Goal: Task Accomplishment & Management: Complete application form

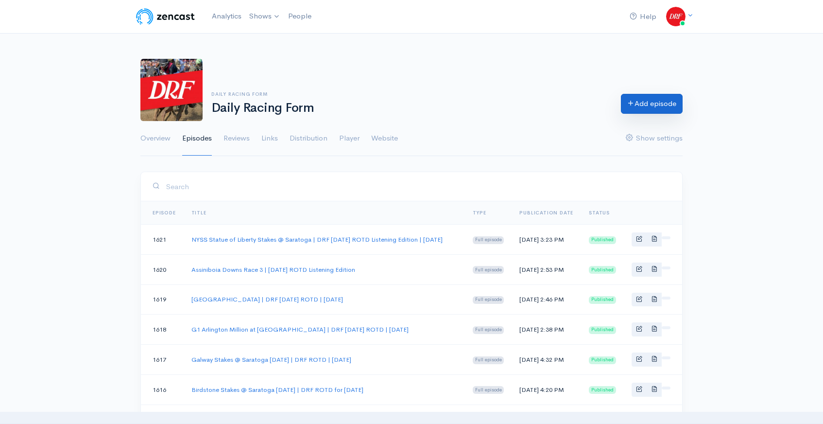
click at [633, 107] on link "Add episode" at bounding box center [652, 104] width 62 height 20
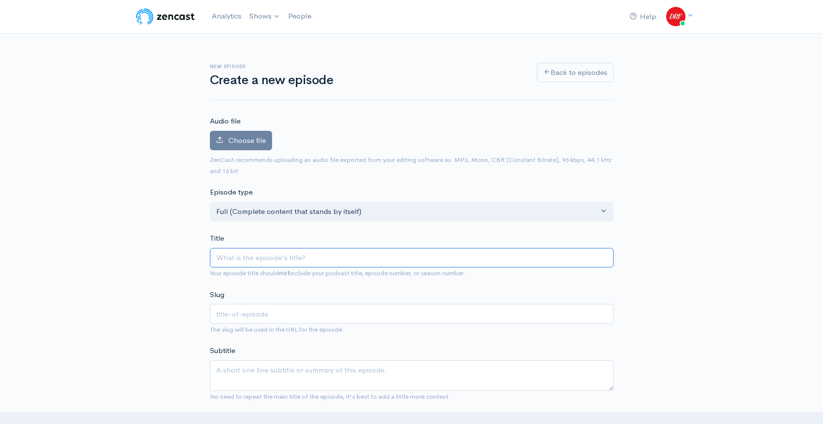
click at [297, 259] on input "Title" at bounding box center [412, 258] width 404 height 20
paste input "NYSS Cab Calloway Stakes @ Saratoga | DRF Thursday ROTD"
type input "NYSS Cab Calloway Stakes @ Saratoga | DRF Thursday ROTD"
type input "nyss-cab-calloway-stakes-saratoga-drf-thursday-rotd"
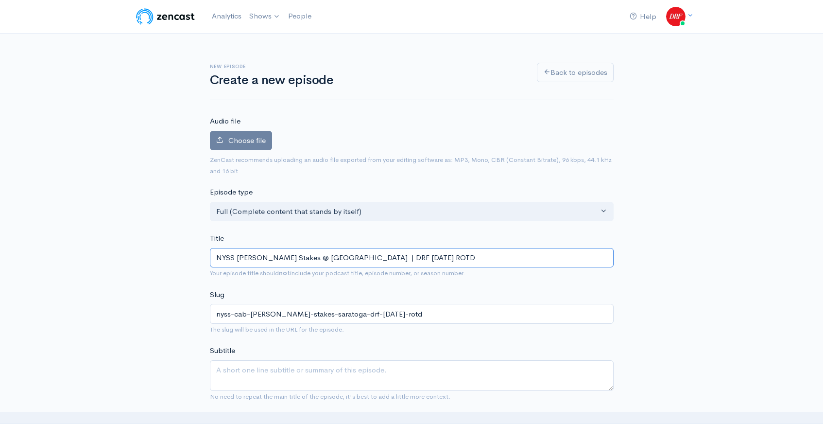
type input "NYSS Cab Calloway Stakes @ Saratoga | DRF Thursday ROTD L"
type input "nyss-cab-calloway-stakes-saratoga-drf-thursday-rotd-l"
type input "NYSS Cab Calloway Stakes @ Saratoga | DRF Thursday ROTD Li"
type input "nyss-cab-calloway-stakes-saratoga-drf-thursday-rotd-li"
type input "NYSS Cab Calloway Stakes @ Saratoga | DRF Thursday ROTD Lis"
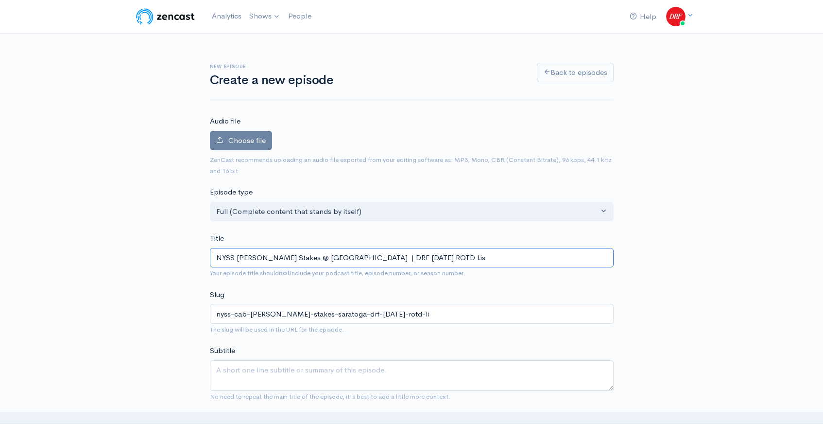
type input "nyss-cab-calloway-stakes-saratoga-drf-thursday-rotd-lis"
type input "NYSS Cab Calloway Stakes @ Saratoga | DRF Thursday ROTD List"
type input "nyss-cab-calloway-stakes-saratoga-drf-thursday-rotd-list"
type input "NYSS Cab Calloway Stakes @ Saratoga | DRF Thursday ROTD Liste"
type input "nyss-cab-calloway-stakes-saratoga-drf-thursday-rotd-liste"
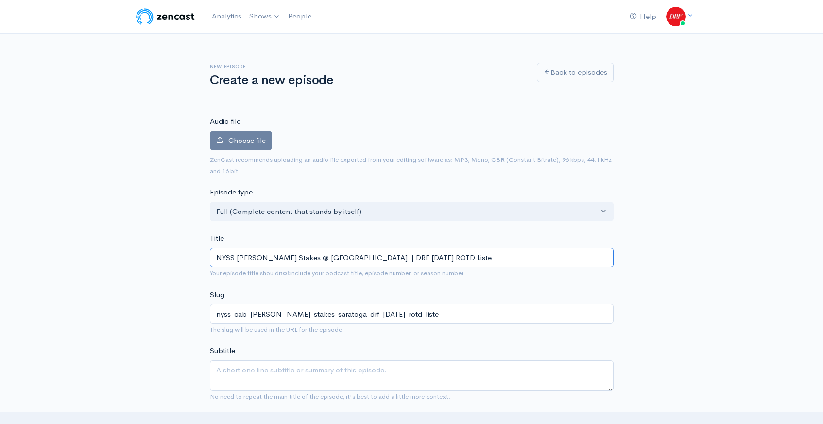
type input "NYSS Cab Calloway Stakes @ Saratoga | DRF Thursday ROTD Listen"
type input "nyss-cab-calloway-stakes-saratoga-drf-thursday-rotd-listen"
type input "NYSS Cab Calloway Stakes @ Saratoga | DRF Thursday ROTD Listeni"
type input "nyss-cab-calloway-stakes-saratoga-drf-thursday-rotd-listeni"
type input "NYSS Cab Calloway Stakes @ Saratoga | DRF Thursday ROTD Listenim"
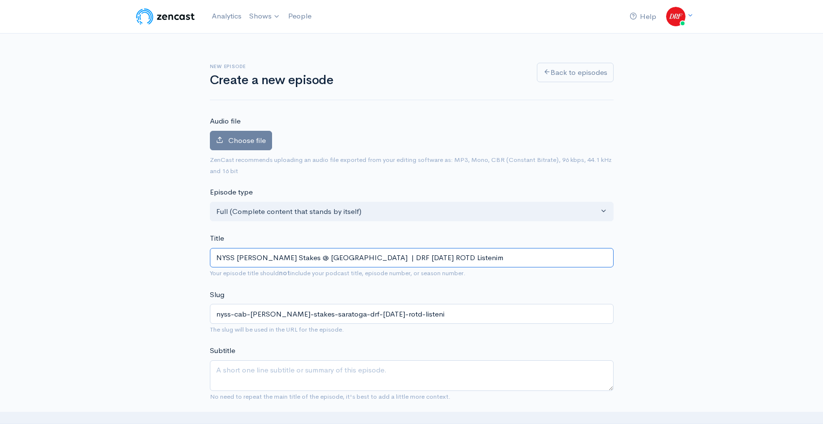
type input "nyss-cab-calloway-stakes-saratoga-drf-thursday-rotd-listenim"
type input "NYSS Cab Calloway Stakes @ Saratoga | DRF Thursday ROTD Listenimg"
type input "nyss-cab-calloway-stakes-saratoga-drf-thursday-rotd-listenimg"
type input "NYSS Cab Calloway Stakes @ Saratoga | DRF Thursday ROTD Listenimg E"
type input "nyss-cab-calloway-stakes-saratoga-drf-thursday-rotd-listenimg-e"
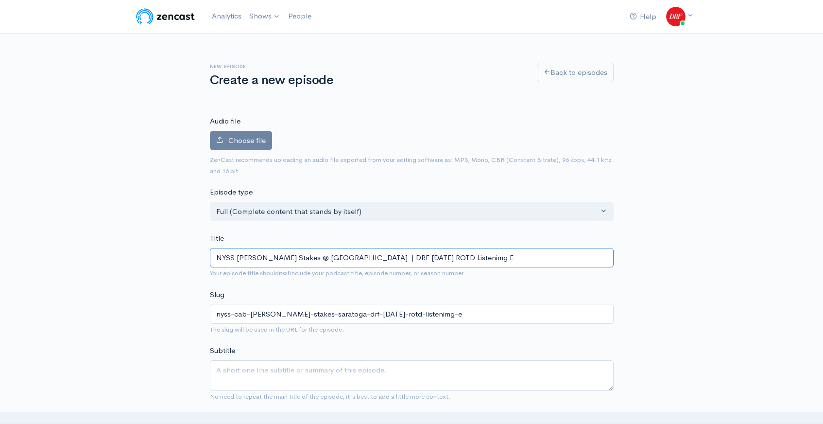
type input "NYSS Cab Calloway Stakes @ Saratoga | DRF Thursday ROTD Listenimg"
type input "nyss-cab-calloway-stakes-saratoga-drf-thursday-rotd-listenimg"
type input "NYSS Cab Calloway Stakes @ Saratoga | DRF Thursday ROTD Listenim"
type input "nyss-cab-calloway-stakes-saratoga-drf-thursday-rotd-listenim"
type input "NYSS Cab Calloway Stakes @ Saratoga | DRF Thursday ROTD Listeni"
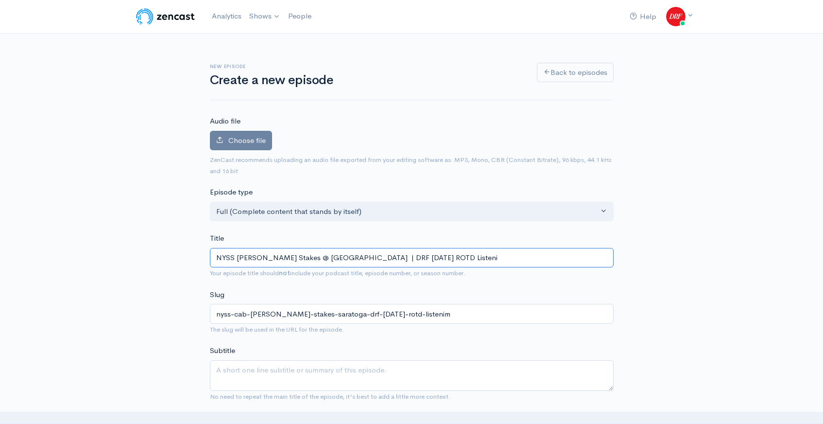
type input "nyss-cab-calloway-stakes-saratoga-drf-thursday-rotd-listeni"
type input "NYSS Cab Calloway Stakes @ Saratoga | DRF Thursday ROTD Listenin"
type input "nyss-cab-calloway-stakes-saratoga-drf-thursday-rotd-listenin"
type input "NYSS Cab Calloway Stakes @ Saratoga | DRF Thursday ROTD Listening"
type input "nyss-cab-calloway-stakes-saratoga-drf-thursday-rotd-listening"
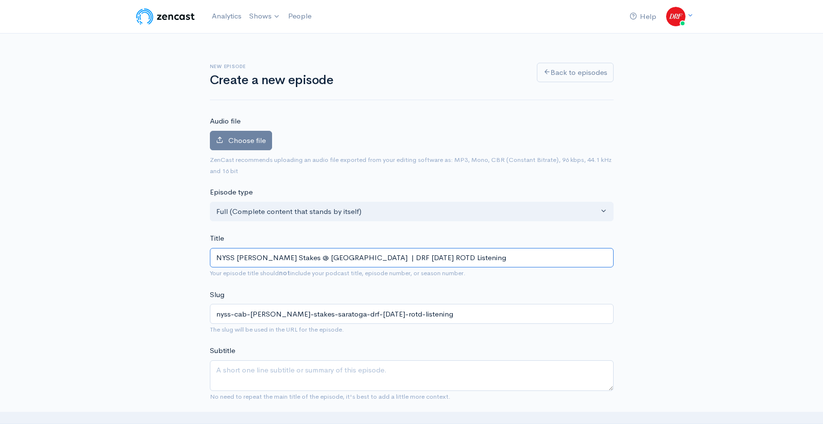
type input "NYSS Cab Calloway Stakes @ Saratoga | DRF Thursday ROTD Listening E"
type input "nyss-cab-calloway-stakes-saratoga-drf-thursday-rotd-listening-e"
type input "NYSS Cab Calloway Stakes @ Saratoga | DRF Thursday ROTD Listening Ed"
type input "nyss-cab-calloway-stakes-saratoga-drf-thursday-rotd-listening-ed"
type input "NYSS Cab Calloway Stakes @ Saratoga | DRF Thursday ROTD Listening Edi"
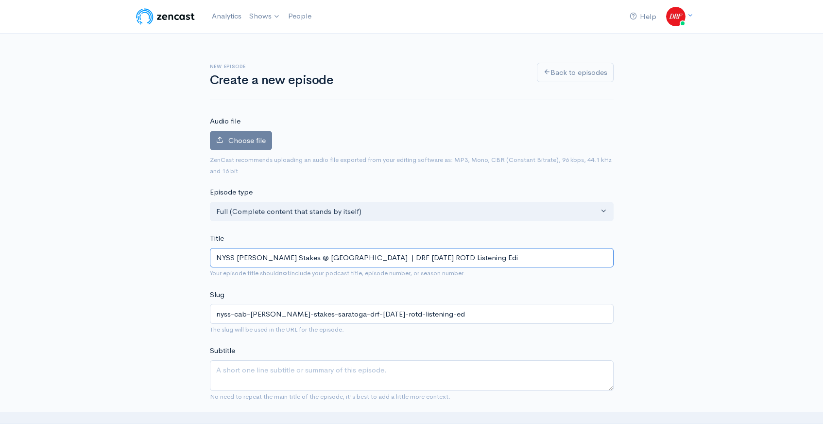
type input "nyss-cab-calloway-stakes-saratoga-drf-thursday-rotd-listening-edi"
type input "NYSS Cab Calloway Stakes @ Saratoga | DRF Thursday ROTD Listening Edit"
type input "nyss-cab-calloway-stakes-saratoga-drf-thursday-rotd-listening-edit"
type input "NYSS Cab Calloway Stakes @ Saratoga | DRF Thursday ROTD Listening Editi"
type input "nyss-cab-calloway-stakes-saratoga-drf-thursday-rotd-listening-editi"
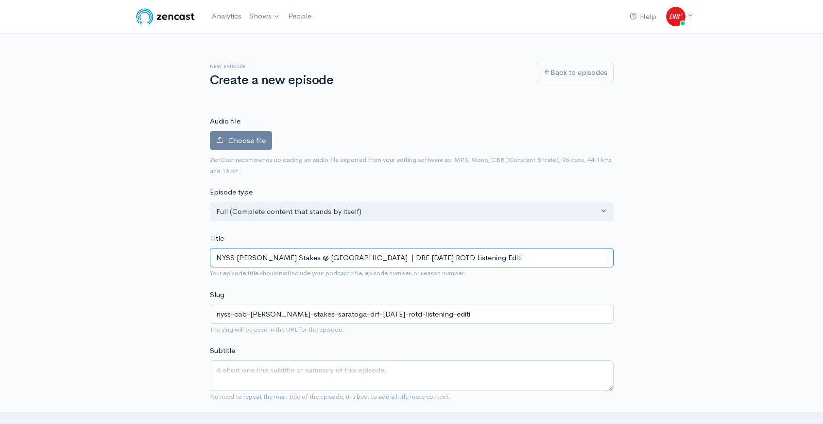
type input "NYSS Cab Calloway Stakes @ Saratoga | DRF Thursday ROTD Listening Editio"
type input "nyss-cab-calloway-stakes-saratoga-drf-thursday-rotd-listening-editio"
type input "NYSS [PERSON_NAME] Stakes @ [GEOGRAPHIC_DATA] | DRF [DATE] ROTD Listening Editi…"
type input "nyss-cab-calloway-stakes-saratoga-drf-thursday-rotd-listening-edition"
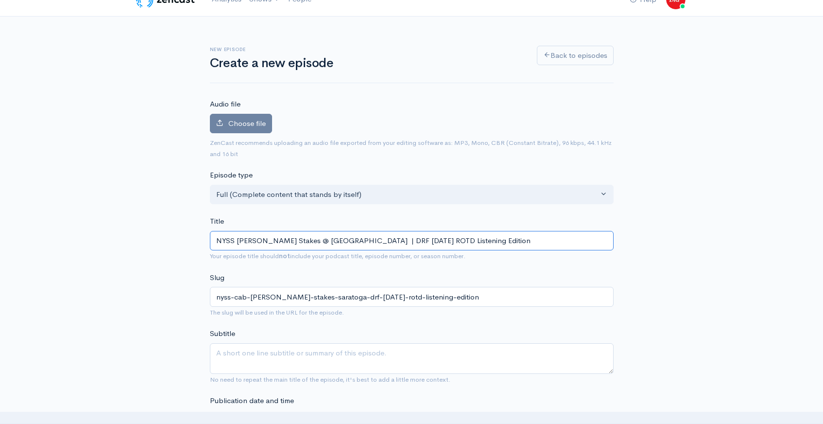
scroll to position [18, 0]
type input "NYSS [PERSON_NAME] Stakes @ [GEOGRAPHIC_DATA] | DRF [DATE] ROTD Listening Editi…"
click at [246, 116] on label "Choose file" at bounding box center [241, 123] width 62 height 20
click at [0, 0] on input "Choose file" at bounding box center [0, 0] width 0 height 0
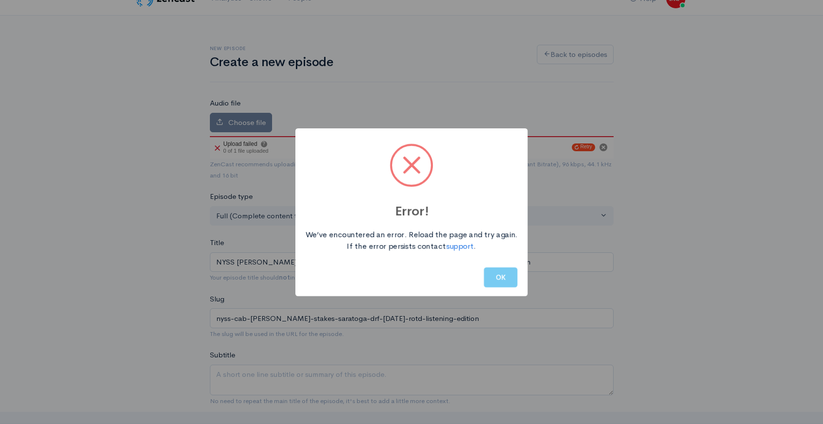
click at [502, 276] on button "OK" at bounding box center [501, 277] width 34 height 20
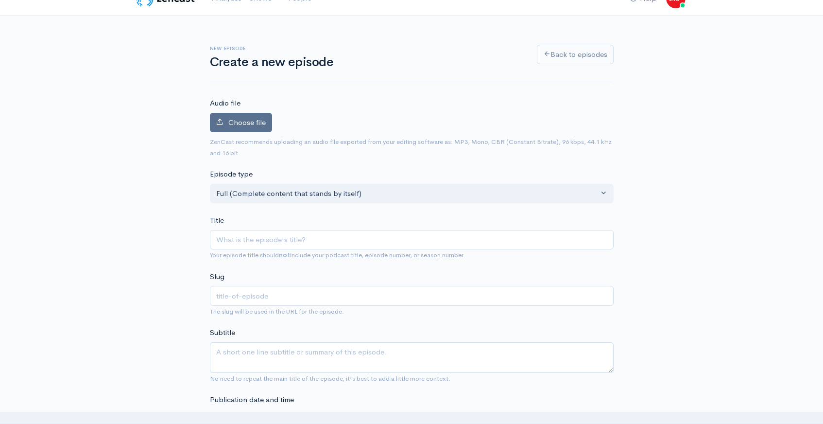
click at [240, 118] on span "Choose file" at bounding box center [246, 122] width 37 height 9
click at [0, 0] on input "Choose file" at bounding box center [0, 0] width 0 height 0
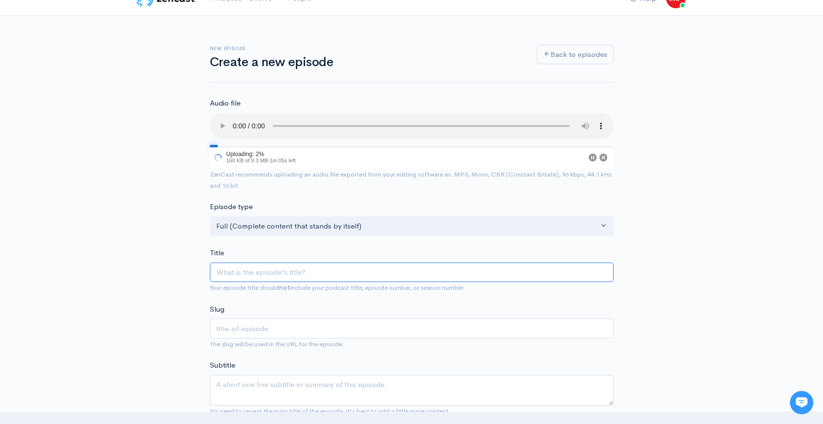
click at [261, 275] on input "Title" at bounding box center [412, 272] width 404 height 20
paste input "NYSS Cab Calloway Stakes @ Saratoga | DRF Thursday ROTD"
type input "NYSS Cab Calloway Stakes @ Saratoga | DRF Thursday ROTD"
type input "nyss-cab-calloway-stakes-saratoga-drf-thursday-rotd"
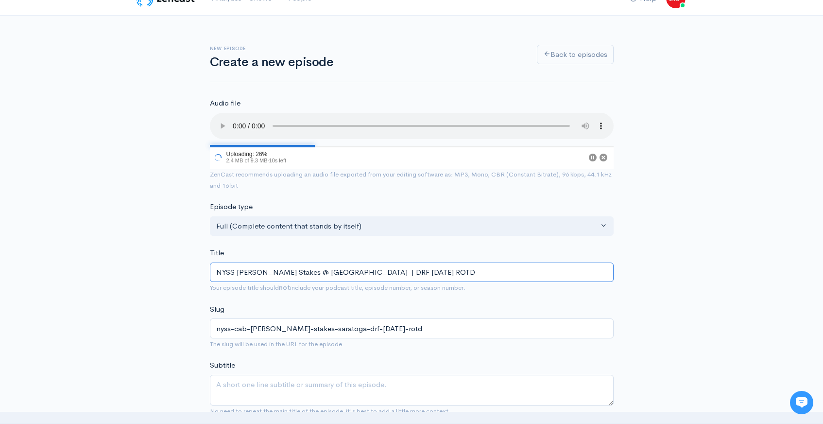
type input "NYSS Cab Calloway Stakes @ Saratoga | DRF Thursday ROTD L"
type input "nyss-cab-calloway-stakes-saratoga-drf-thursday-rotd-l"
type input "NYSS Cab Calloway Stakes @ Saratoga | DRF Thursday ROTD Li"
type input "nyss-cab-calloway-stakes-saratoga-drf-thursday-rotd-li"
type input "NYSS Cab Calloway Stakes @ Saratoga | DRF Thursday ROTD Lis"
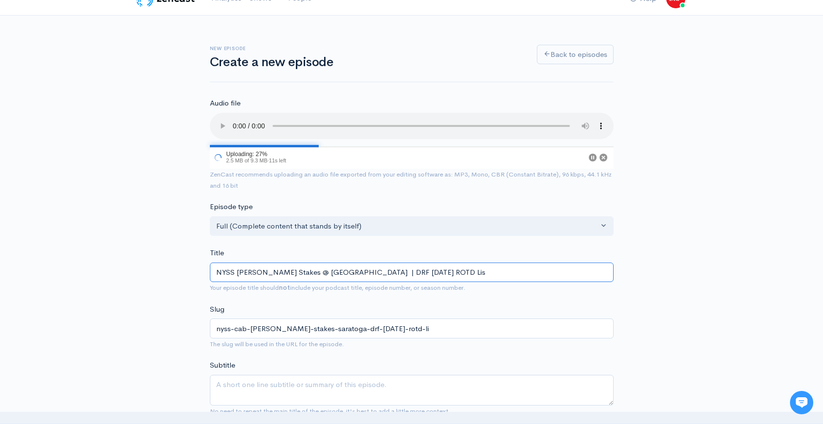
type input "nyss-cab-calloway-stakes-saratoga-drf-thursday-rotd-lis"
type input "NYSS Cab Calloway Stakes @ Saratoga | DRF Thursday ROTD List"
type input "nyss-cab-calloway-stakes-saratoga-drf-thursday-rotd-list"
type input "NYSS Cab Calloway Stakes @ Saratoga | DRF Thursday ROTD Liste"
type input "nyss-cab-calloway-stakes-saratoga-drf-thursday-rotd-liste"
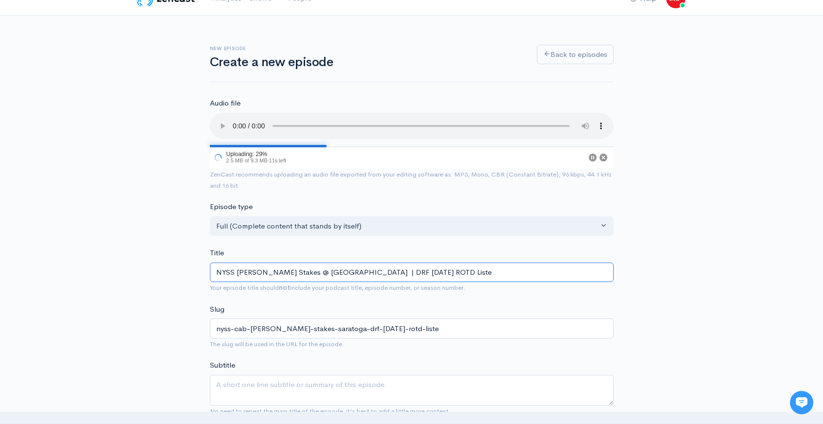
type input "NYSS Cab Calloway Stakes @ Saratoga | DRF Thursday ROTD Listen"
type input "nyss-cab-calloway-stakes-saratoga-drf-thursday-rotd-listen"
type input "NYSS Cab Calloway Stakes @ Saratoga | DRF Thursday ROTD Listeni"
type input "nyss-cab-calloway-stakes-saratoga-drf-thursday-rotd-listeni"
type input "NYSS Cab Calloway Stakes @ Saratoga | DRF Thursday ROTD Listenim"
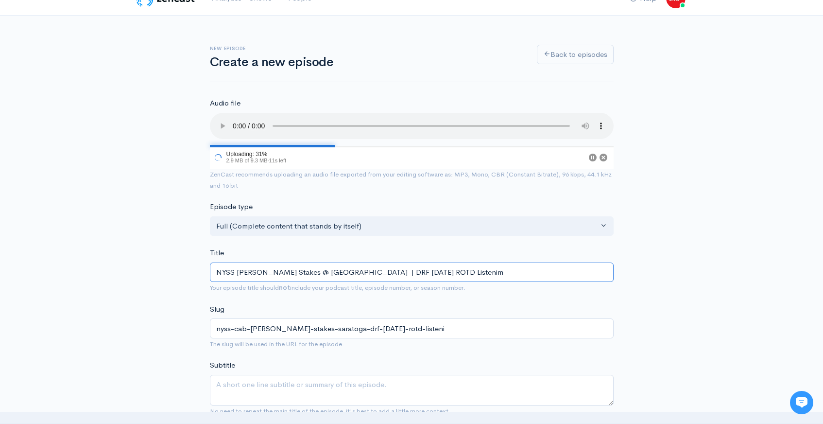
type input "nyss-cab-calloway-stakes-saratoga-drf-thursday-rotd-listenim"
type input "NYSS Cab Calloway Stakes @ Saratoga | DRF Thursday ROTD Listenimg"
type input "nyss-cab-calloway-stakes-saratoga-drf-thursday-rotd-listenimg"
type input "NYSS Cab Calloway Stakes @ Saratoga | DRF Thursday ROTD Listenimg E"
type input "nyss-cab-calloway-stakes-saratoga-drf-thursday-rotd-listenimg-e"
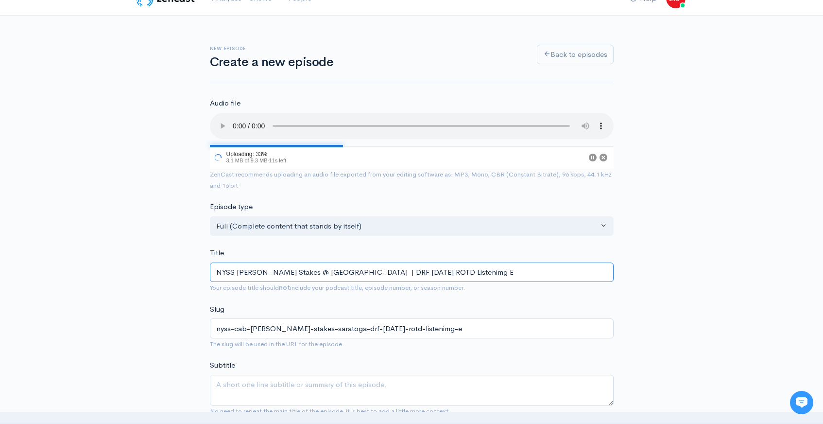
type input "NYSS Cab Calloway Stakes @ Saratoga | DRF Thursday ROTD Listenimg Ed"
type input "nyss-cab-calloway-stakes-saratoga-drf-thursday-rotd-listenimg-ed"
type input "NYSS Cab Calloway Stakes @ Saratoga | DRF Thursday ROTD Listenimg E"
type input "nyss-cab-calloway-stakes-saratoga-drf-thursday-rotd-listenimg-e"
type input "NYSS Cab Calloway Stakes @ Saratoga | DRF Thursday ROTD Listenimg"
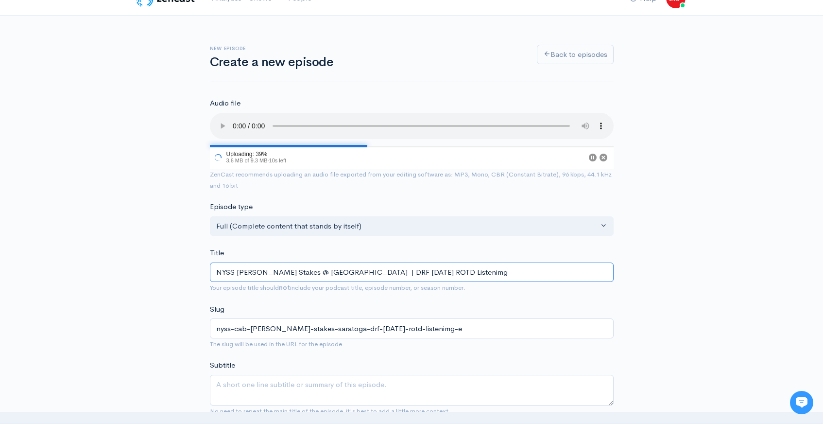
type input "nyss-cab-calloway-stakes-saratoga-drf-thursday-rotd-listenimg"
type input "NYSS Cab Calloway Stakes @ Saratoga | DRF Thursday ROTD Listenim"
type input "nyss-cab-calloway-stakes-saratoga-drf-thursday-rotd-listenim"
type input "NYSS Cab Calloway Stakes @ Saratoga | DRF Thursday ROTD Listeni"
type input "nyss-cab-calloway-stakes-saratoga-drf-thursday-rotd-listeni"
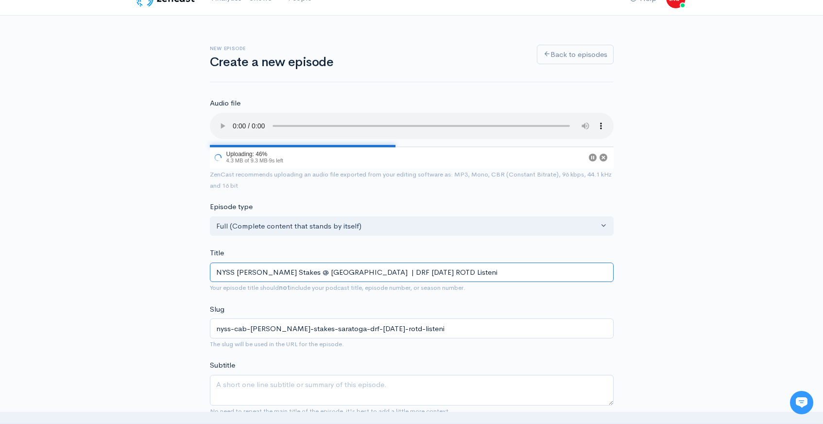
type input "NYSS Cab Calloway Stakes @ Saratoga | DRF Thursday ROTD Listenin"
type input "nyss-cab-calloway-stakes-saratoga-drf-thursday-rotd-listenin"
type input "NYSS Cab Calloway Stakes @ Saratoga | DRF Thursday ROTD Listening"
type input "nyss-cab-calloway-stakes-saratoga-drf-thursday-rotd-listening"
type input "NYSS Cab Calloway Stakes @ Saratoga | DRF Thursday ROTD Listening E"
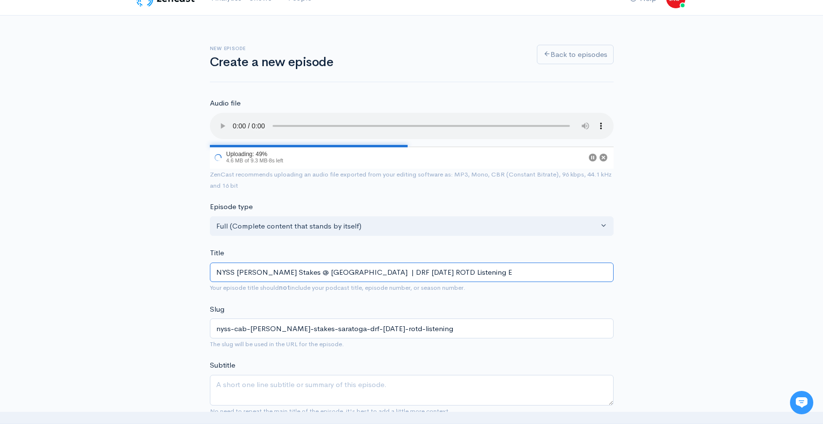
type input "nyss-cab-calloway-stakes-saratoga-drf-thursday-rotd-listening-e"
type input "NYSS Cab Calloway Stakes @ Saratoga | DRF Thursday ROTD Listening Ed"
type input "nyss-cab-calloway-stakes-saratoga-drf-thursday-rotd-listening-ed"
type input "NYSS Cab Calloway Stakes @ Saratoga | DRF Thursday ROTD Listening Edi"
type input "nyss-cab-calloway-stakes-saratoga-drf-thursday-rotd-listening-edi"
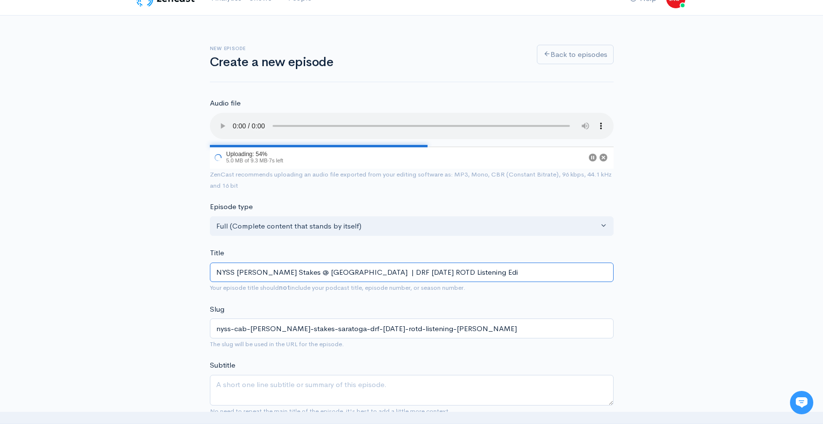
type input "NYSS Cab Calloway Stakes @ Saratoga | DRF Thursday ROTD Listening Edit"
type input "nyss-cab-calloway-stakes-saratoga-drf-thursday-rotd-listening-edit"
type input "NYSS Cab Calloway Stakes @ Saratoga | DRF Thursday ROTD Listening Editi"
type input "nyss-cab-calloway-stakes-saratoga-drf-thursday-rotd-listening-editi"
type input "NYSS Cab Calloway Stakes @ Saratoga | DRF Thursday ROTD Listening Editio"
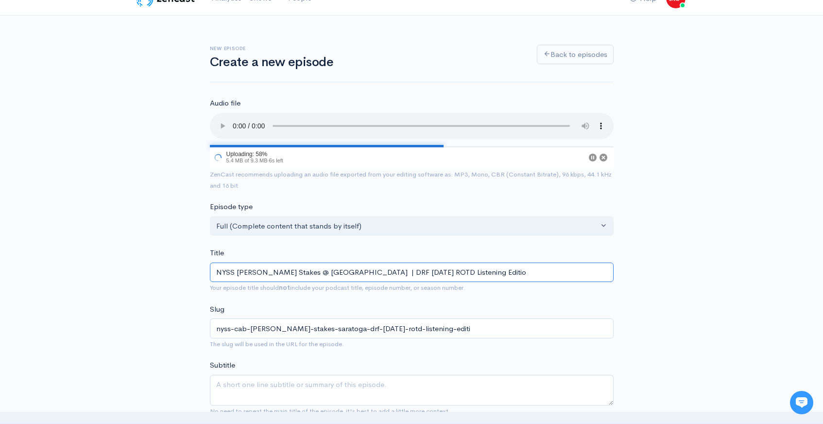
type input "nyss-cab-calloway-stakes-saratoga-drf-thursday-rotd-listening-editio"
type input "NYSS [PERSON_NAME] Stakes @ [GEOGRAPHIC_DATA] | DRF [DATE] ROTD Listening Editi…"
type input "nyss-cab-calloway-stakes-saratoga-drf-thursday-rotd-listening-edition"
type input "NYSS [PERSON_NAME] Stakes @ [GEOGRAPHIC_DATA] | DRF [DATE] ROTD Listening Editi…"
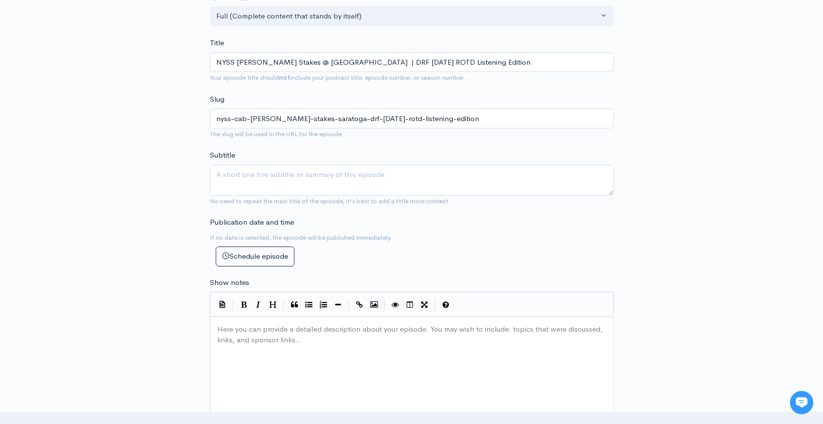
scroll to position [317, 0]
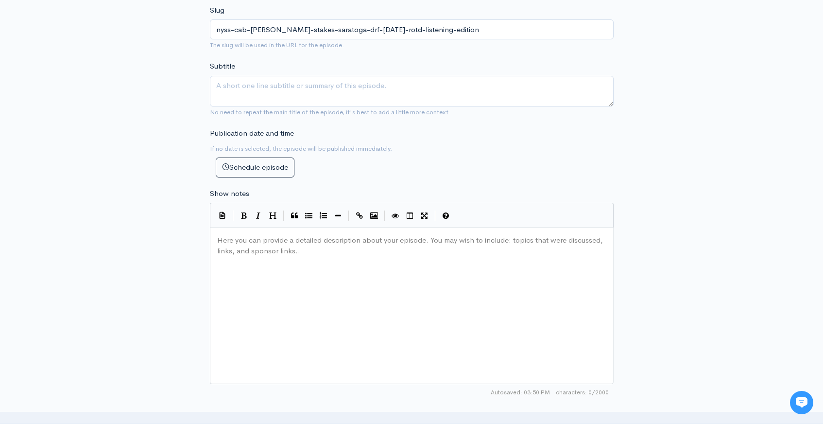
click at [367, 263] on div "Here you can provide a detailed description about your episode. You may wish to…" at bounding box center [423, 318] width 417 height 170
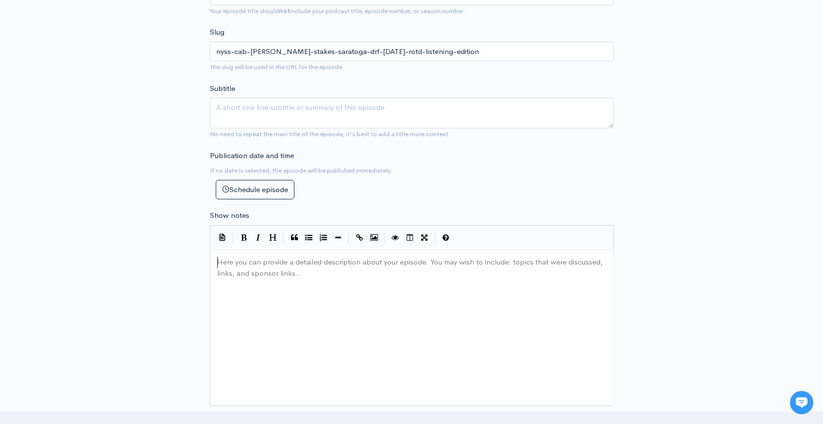
scroll to position [339, 0]
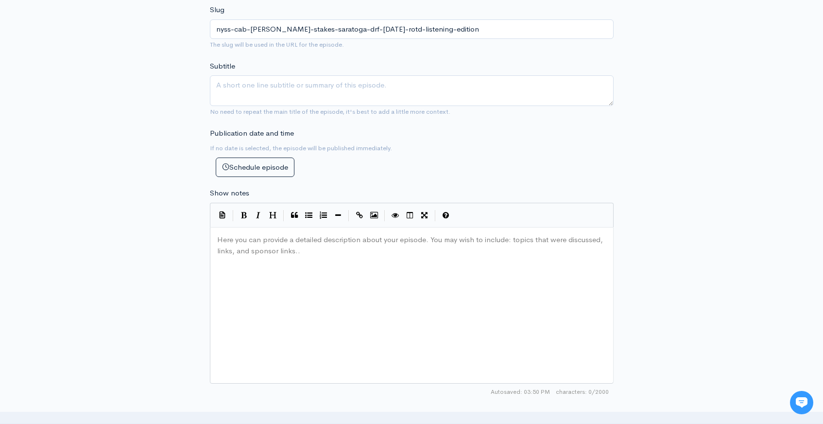
click at [311, 299] on div "Here you can provide a detailed description about your episode. You may wish to…" at bounding box center [423, 317] width 417 height 170
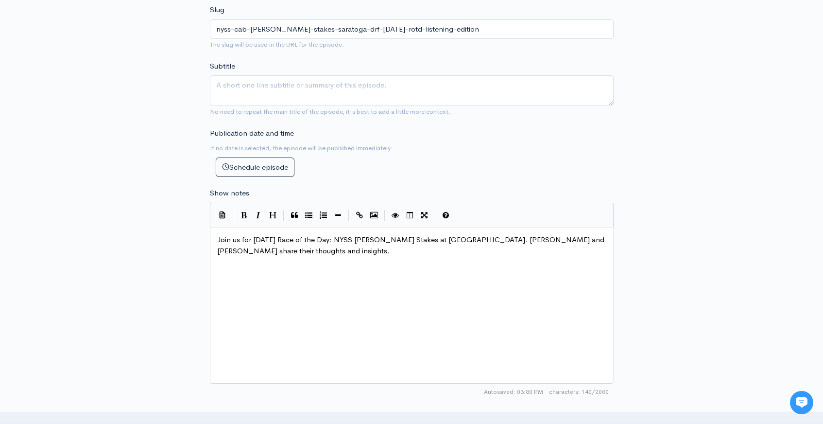
click at [660, 198] on div "New episode Create a new episode Back to episodes Audio file Choose file NYSS C…" at bounding box center [412, 201] width 554 height 1014
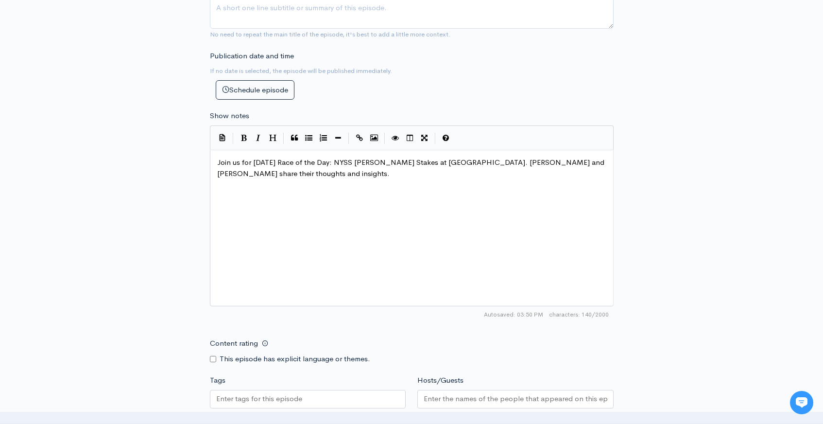
scroll to position [632, 0]
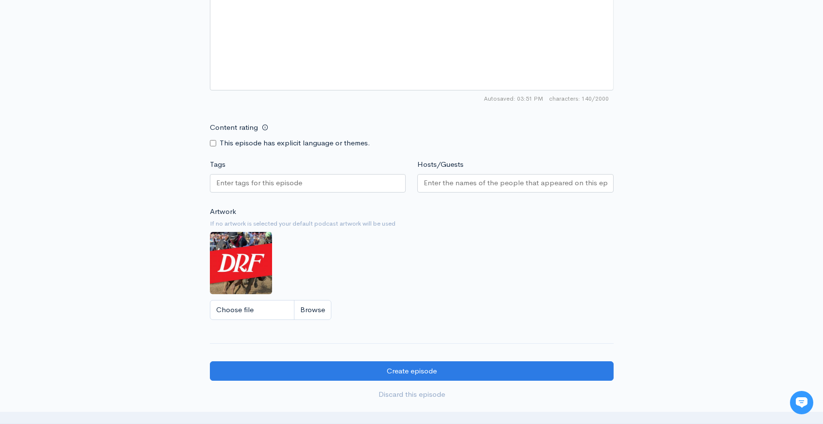
click at [258, 182] on input "Tags" at bounding box center [259, 182] width 86 height 11
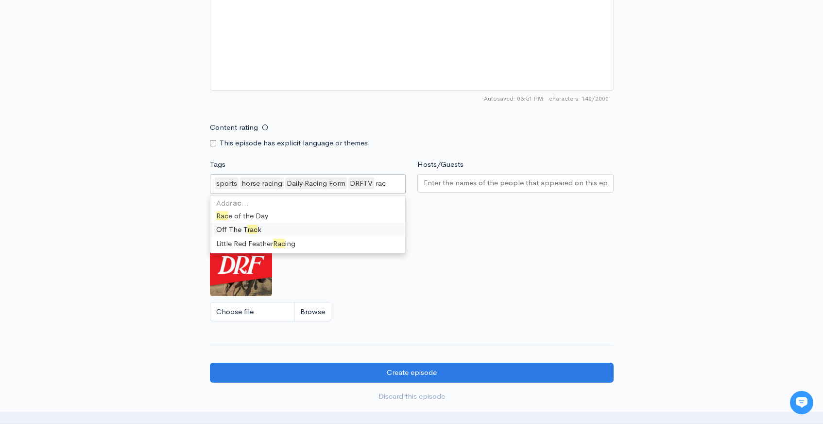
scroll to position [0, 0]
type input "race"
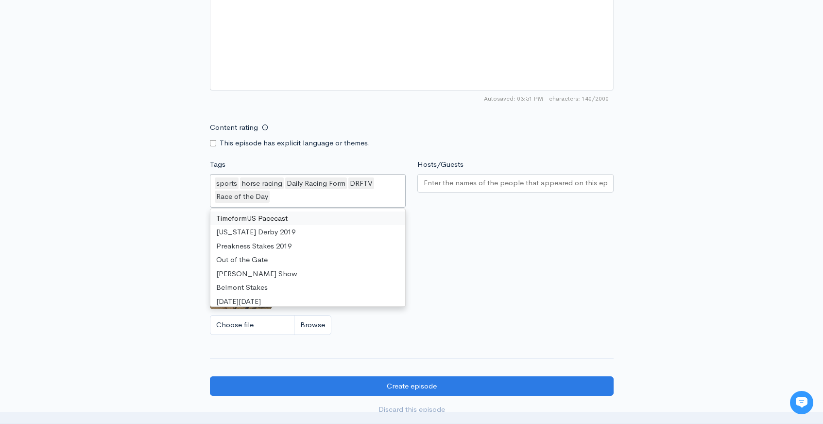
click at [485, 185] on input "Hosts/Guests" at bounding box center [516, 182] width 184 height 11
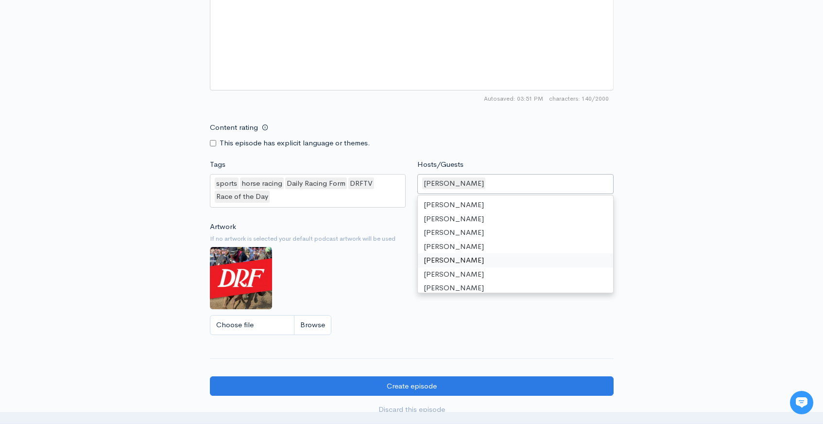
type input "d"
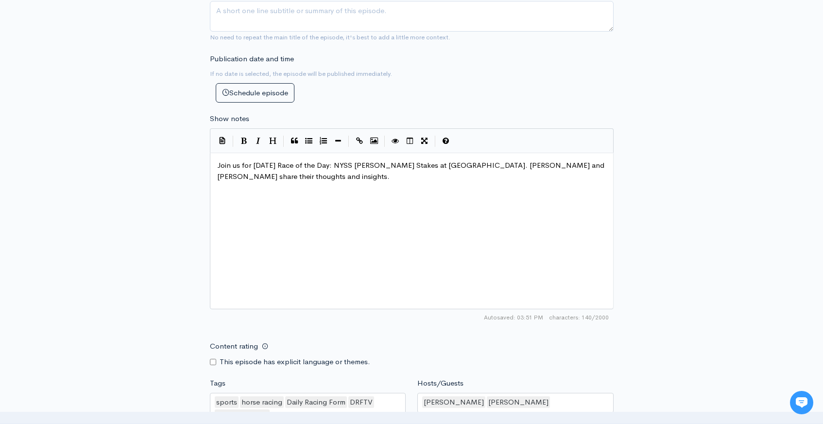
scroll to position [681, 0]
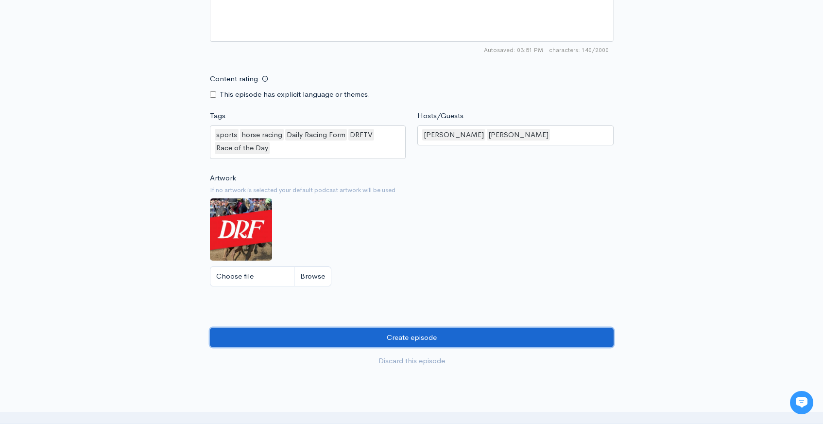
click at [438, 339] on input "Create episode" at bounding box center [412, 337] width 404 height 20
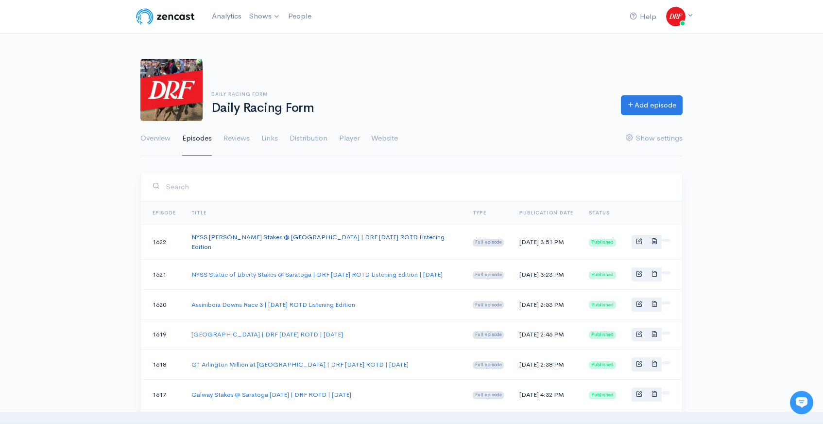
click at [335, 240] on link "NYSS [PERSON_NAME] Stakes @ [GEOGRAPHIC_DATA] | DRF [DATE] ROTD Listening Editi…" at bounding box center [317, 242] width 253 height 18
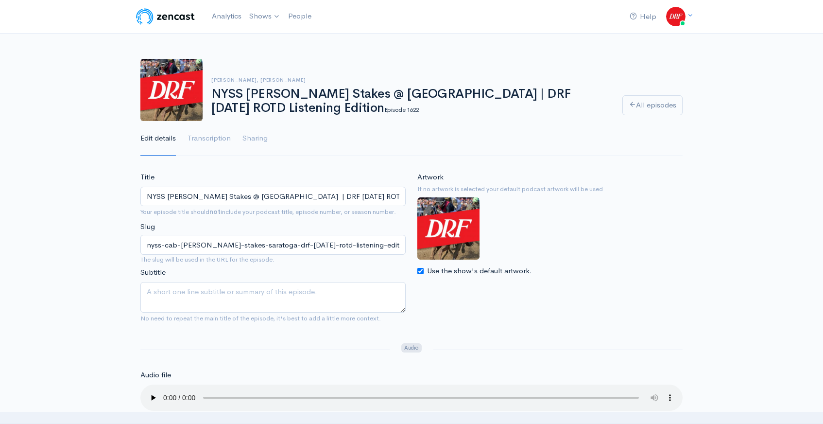
click at [155, 13] on img at bounding box center [166, 16] width 62 height 19
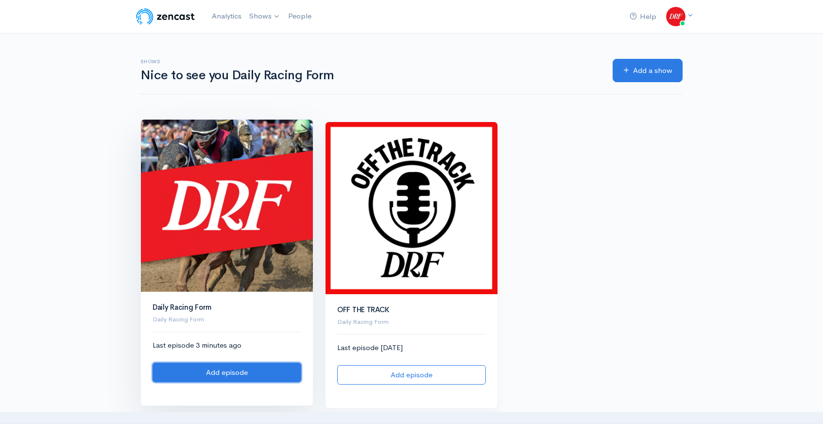
click at [261, 374] on link "Add episode" at bounding box center [227, 372] width 149 height 20
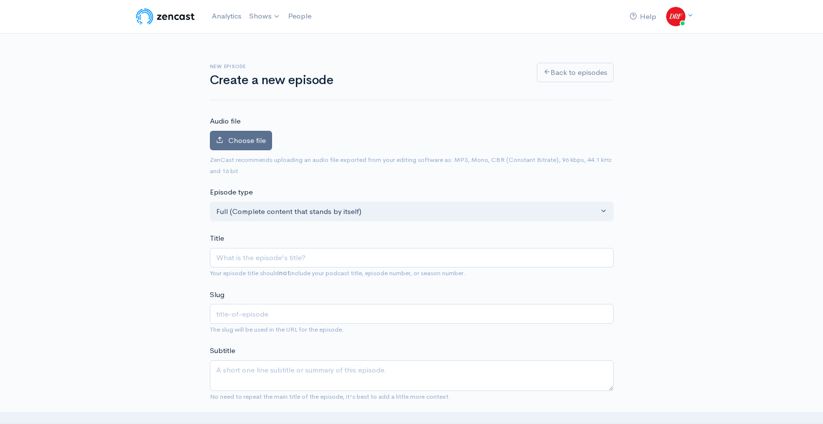
click at [262, 140] on span "Choose file" at bounding box center [246, 140] width 37 height 9
click at [0, 0] on input "Choose file" at bounding box center [0, 0] width 0 height 0
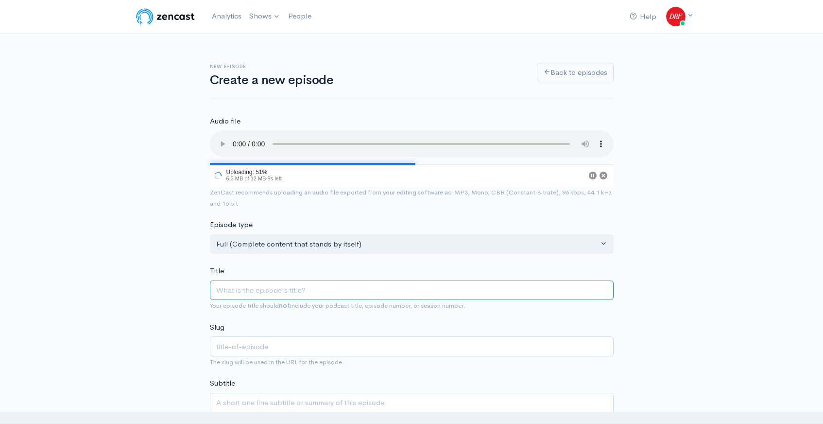
click at [297, 286] on input "Title" at bounding box center [412, 290] width 404 height 20
paste input "Smart and Fancy Stakes | DRF Friday ROTD"
type input "Smart and Fancy Stakes | DRF Friday ROTD"
type input "smart-and-fancy-stakes-drf-friday-rotd"
type input "Smart and Fancy Stakes | DRF Friday ROTD L"
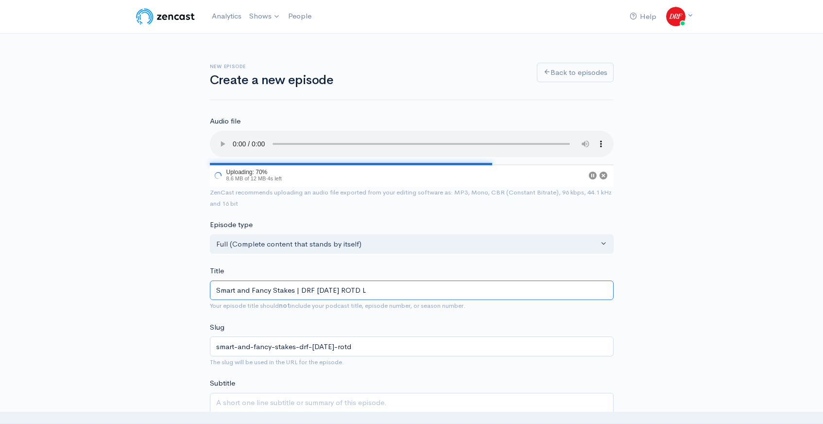
type input "smart-and-fancy-stakes-drf-friday-rotd-l"
type input "Smart and Fancy Stakes | DRF Friday ROTD Li"
type input "smart-and-fancy-stakes-drf-friday-rotd-li"
type input "Smart and Fancy Stakes | DRF Friday ROTD Lis"
type input "smart-and-fancy-stakes-drf-friday-rotd-lis"
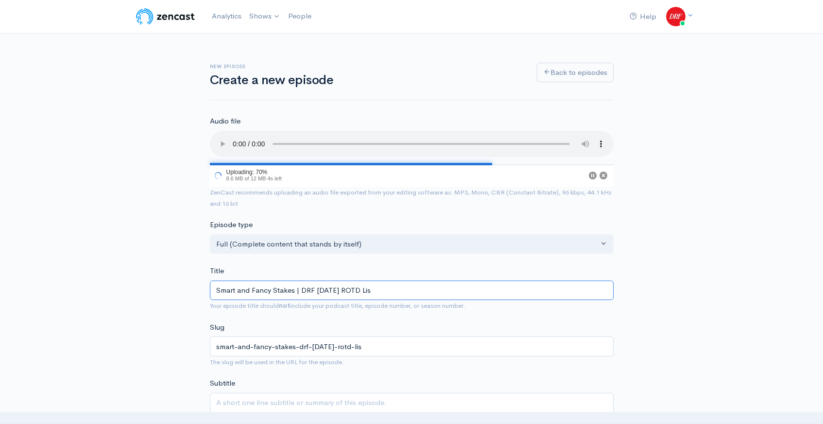
type input "Smart and Fancy Stakes | DRF Friday ROTD List"
type input "smart-and-fancy-stakes-drf-friday-rotd-list"
type input "Smart and Fancy Stakes | DRF Friday ROTD Liste"
type input "smart-and-fancy-stakes-drf-friday-rotd-liste"
type input "Smart and Fancy Stakes | DRF Friday ROTD Listen"
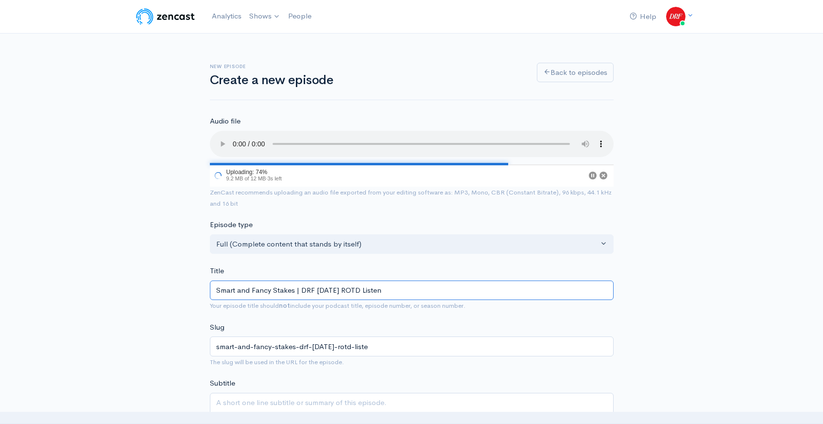
type input "smart-and-fancy-stakes-drf-friday-rotd-listen"
type input "Smart and Fancy Stakes | DRF Friday ROTD Listeni"
type input "smart-and-fancy-stakes-drf-friday-rotd-listeni"
type input "Smart and Fancy Stakes | DRF Friday ROTD Listenin"
type input "smart-and-fancy-stakes-drf-friday-rotd-listenin"
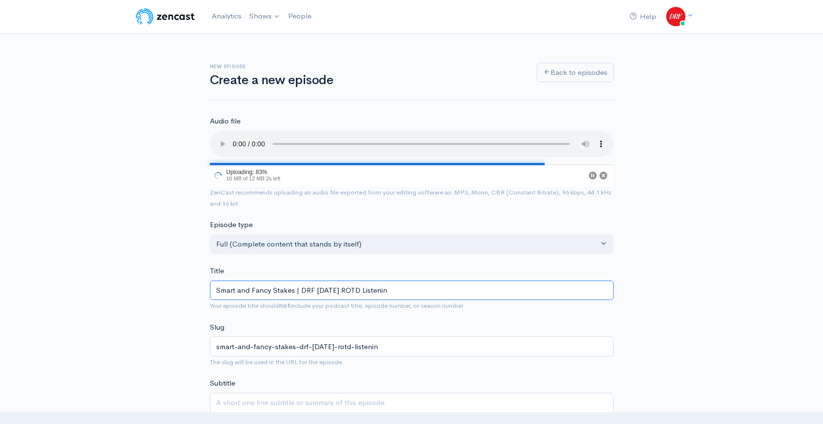
type input "Smart and Fancy Stakes | DRF Friday ROTD Listening"
type input "smart-and-fancy-stakes-drf-friday-rotd-listening"
type input "Smart and Fancy Stakes | DRF Friday ROTD Listening E"
type input "smart-and-fancy-stakes-drf-friday-rotd-listening-e"
type input "Smart and Fancy Stakes | DRF Friday ROTD Listening Ed"
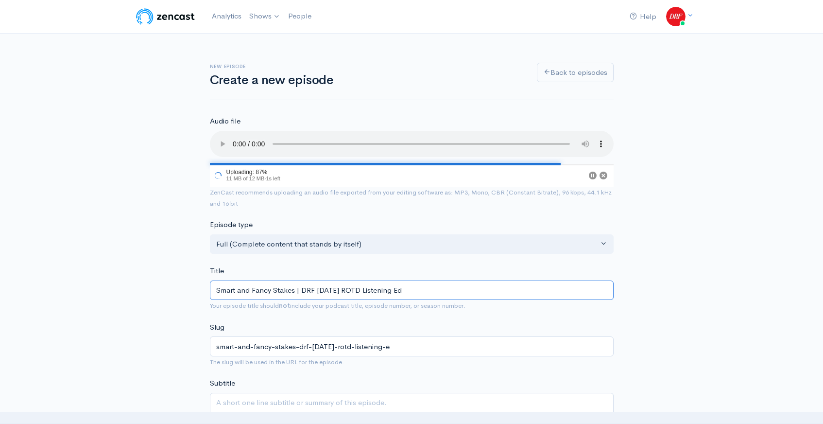
type input "smart-and-fancy-stakes-drf-friday-rotd-listening-ed"
type input "Smart and Fancy Stakes | DRF Friday ROTD Listening Edi"
type input "smart-and-fancy-stakes-drf-friday-rotd-listening-edi"
type input "Smart and Fancy Stakes | DRF Friday ROTD Listening Edit"
type input "smart-and-fancy-stakes-drf-friday-rotd-listening-edit"
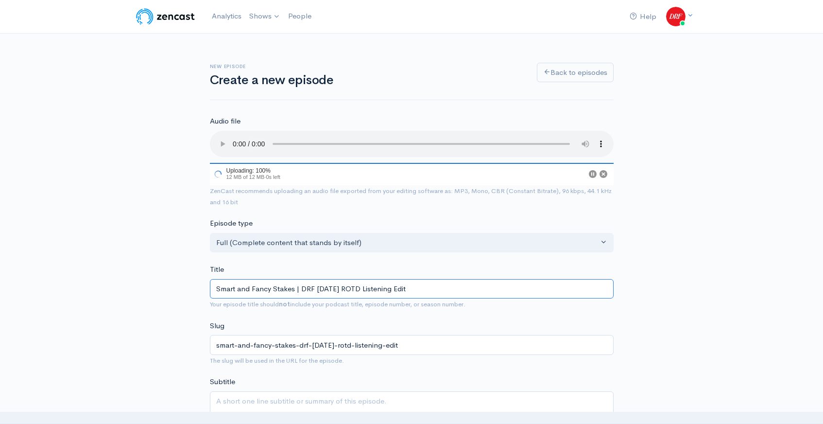
type input "Smart and Fancy Stakes | DRF Friday ROTD Listening Editi"
type input "smart-and-fancy-stakes-drf-friday-rotd-listening-editi"
type input "Smart and Fancy Stakes | DRF Friday ROTD Listening Editio"
type input "smart-and-fancy-stakes-drf-friday-rotd-listening-editio"
type input "Smart and Fancy Stakes | DRF [DATE] ROTD Listening Edition"
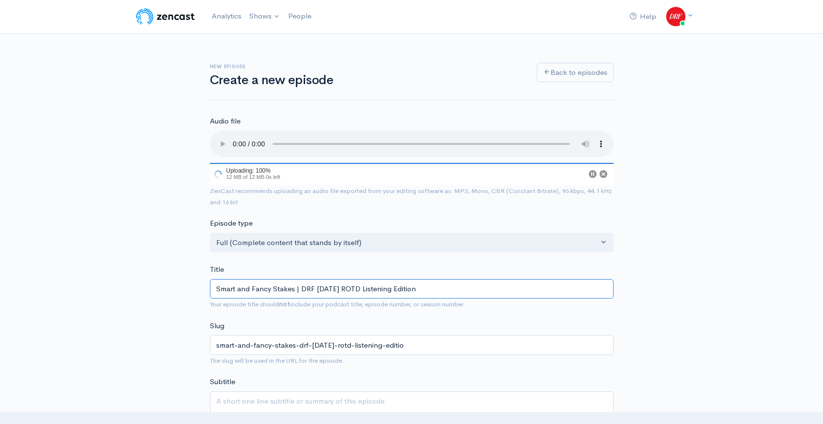
type input "smart-and-fancy-stakes-drf-friday-rotd-listening-edition"
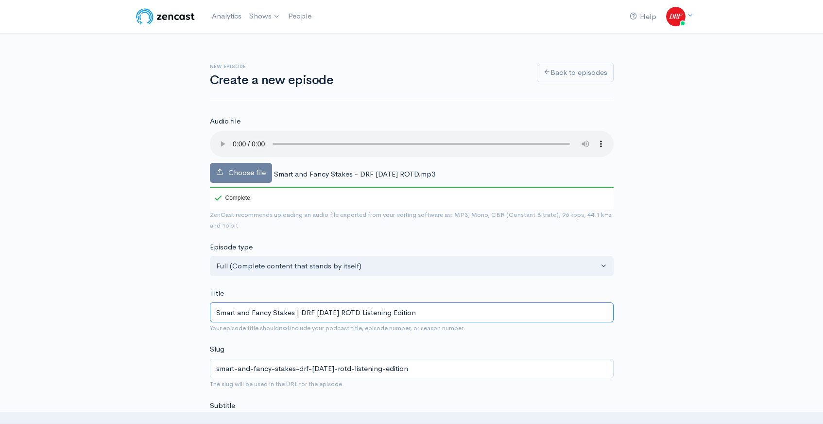
type input "Smart and Fancy Stakes | DRF [DATE] ROTD Listening Edition"
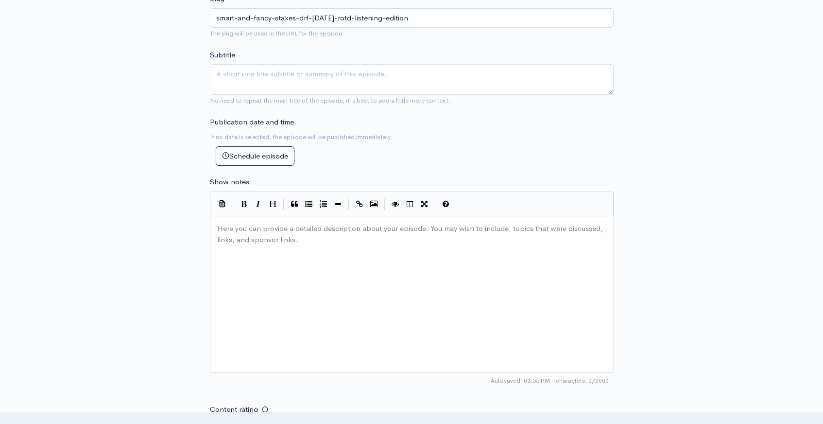
scroll to position [351, 0]
click at [523, 256] on div "Here you can provide a detailed description about your episode. You may wish to…" at bounding box center [423, 305] width 417 height 170
click at [359, 275] on div "Here you can provide a detailed description about your episode. You may wish to…" at bounding box center [423, 305] width 417 height 170
click at [703, 209] on div "New episode Create a new episode Back to episodes Audio file Choose file Smart …" at bounding box center [411, 189] width 823 height 1014
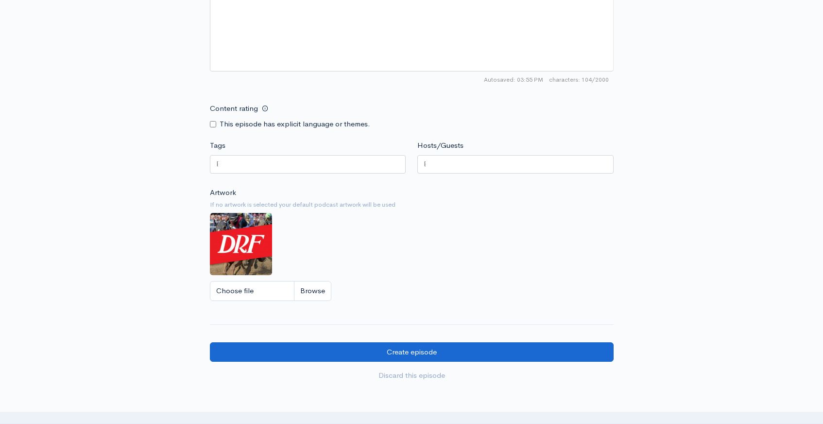
scroll to position [688, 0]
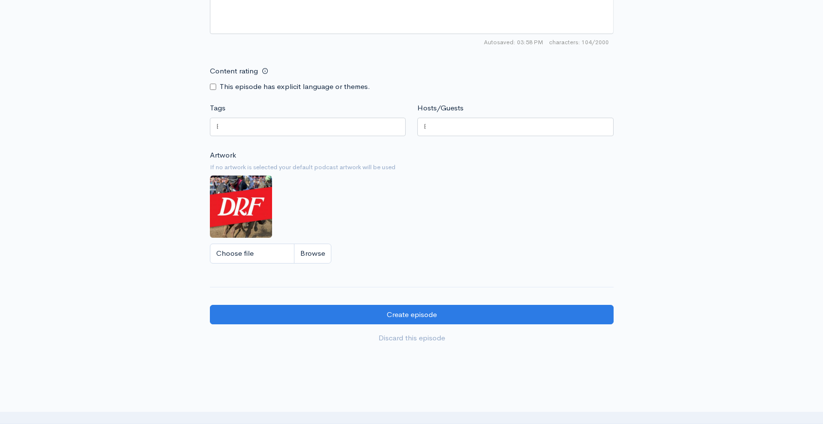
click at [327, 134] on div at bounding box center [308, 127] width 196 height 18
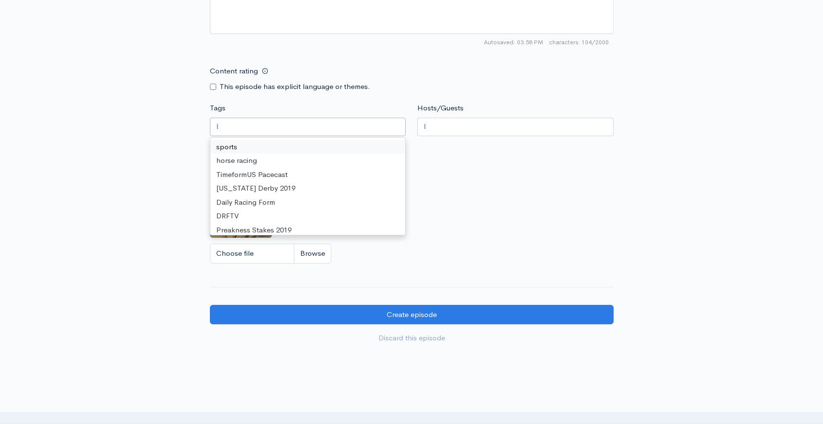
drag, startPoint x: 348, startPoint y: 131, endPoint x: 214, endPoint y: 124, distance: 133.8
click at [214, 124] on div at bounding box center [308, 127] width 196 height 18
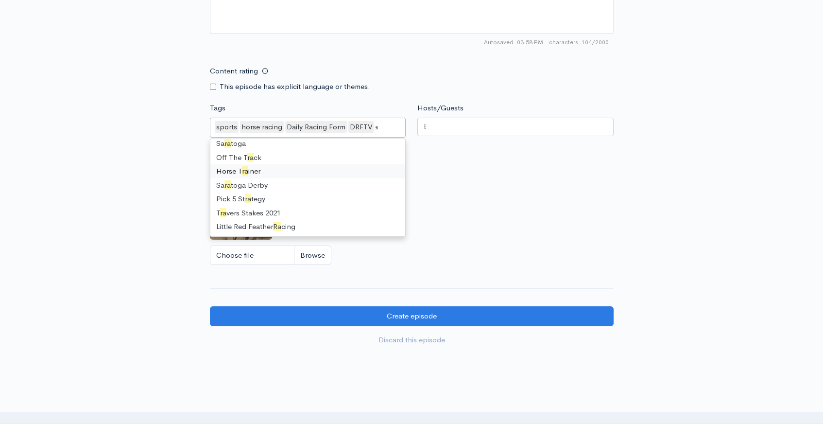
scroll to position [29, 0]
type input "rac"
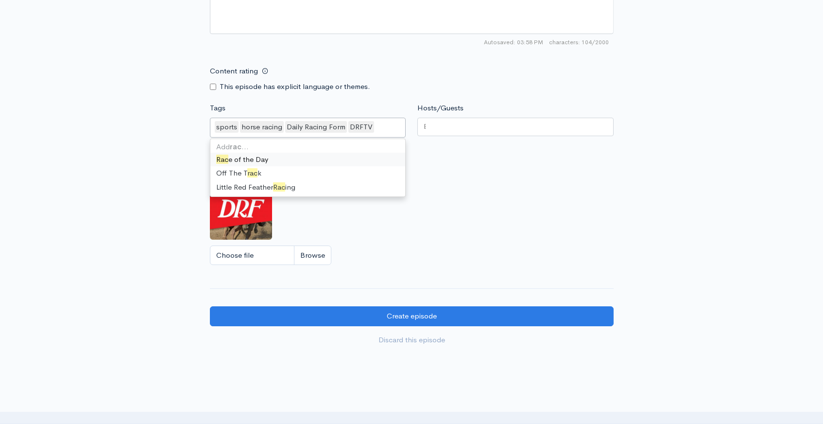
scroll to position [0, 0]
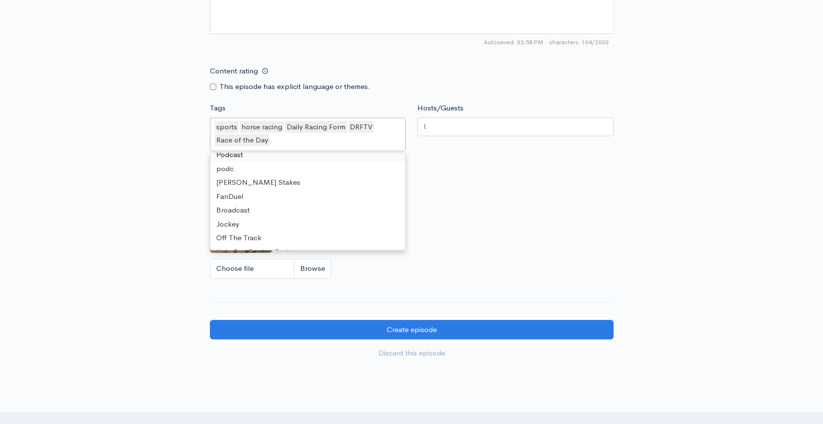
click at [458, 125] on div at bounding box center [515, 127] width 196 height 18
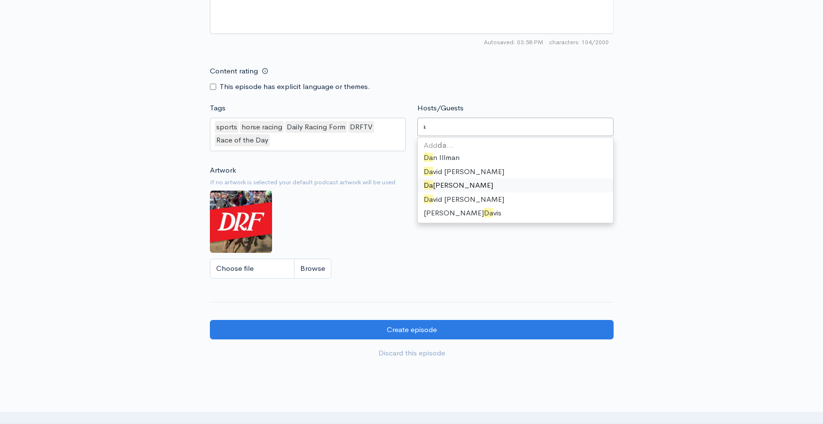
type input "dav"
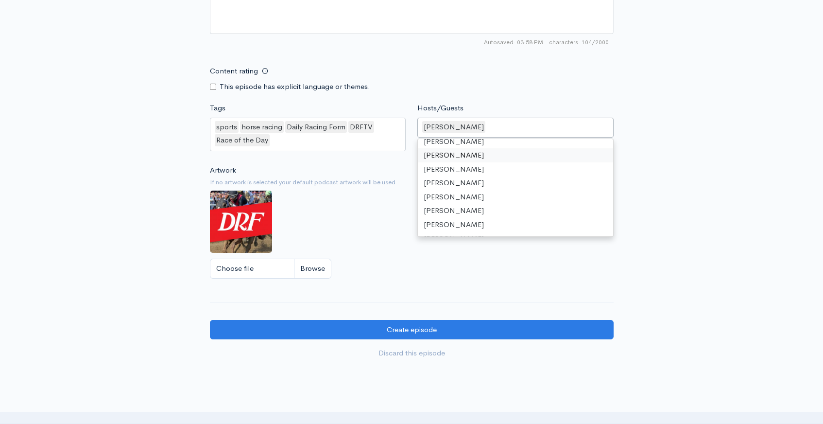
type input "m"
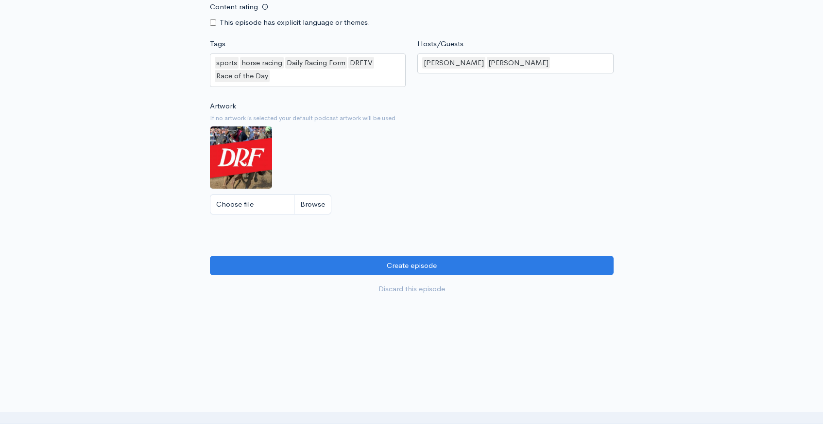
scroll to position [766, 0]
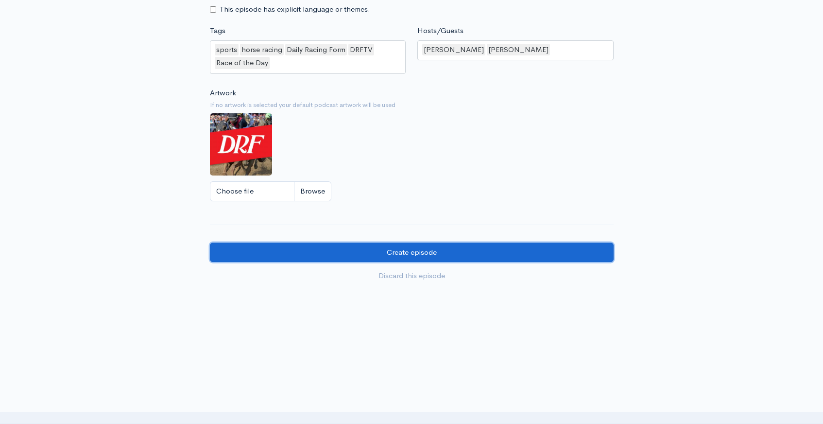
click at [563, 253] on input "Create episode" at bounding box center [412, 252] width 404 height 20
